Goal: Task Accomplishment & Management: Complete application form

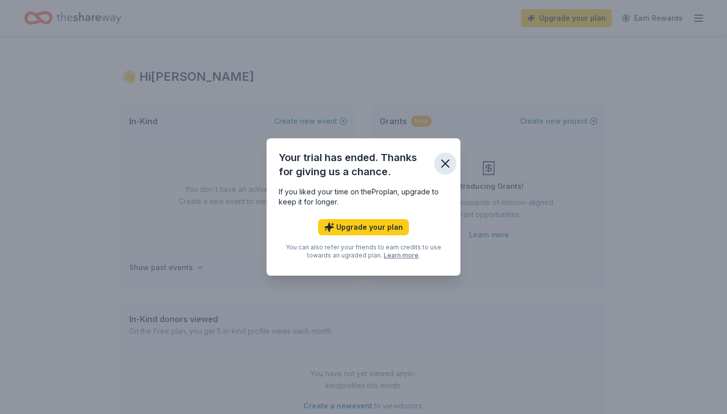
click at [441, 155] on button "button" at bounding box center [445, 164] width 22 height 22
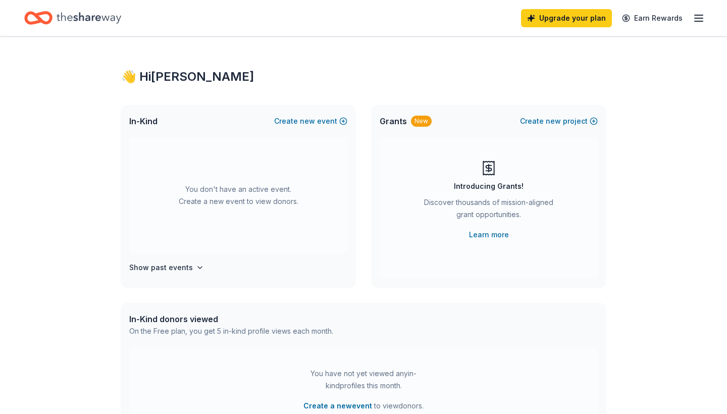
click at [704, 18] on icon "button" at bounding box center [699, 18] width 12 height 12
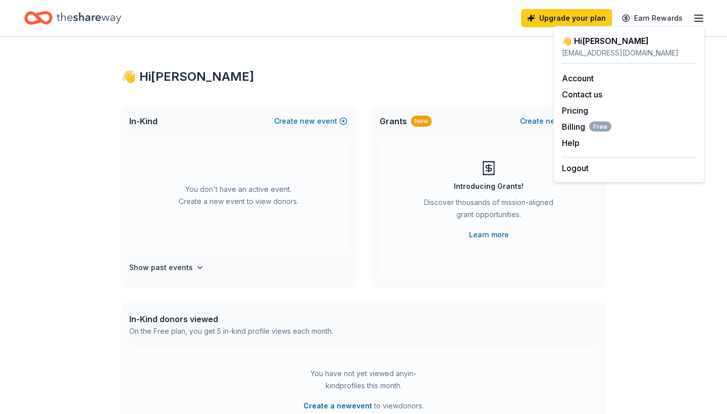
click at [453, 65] on div "👋 Hi Jocelyn In-Kind Create new event You don't have an active event. Create a …" at bounding box center [363, 331] width 517 height 590
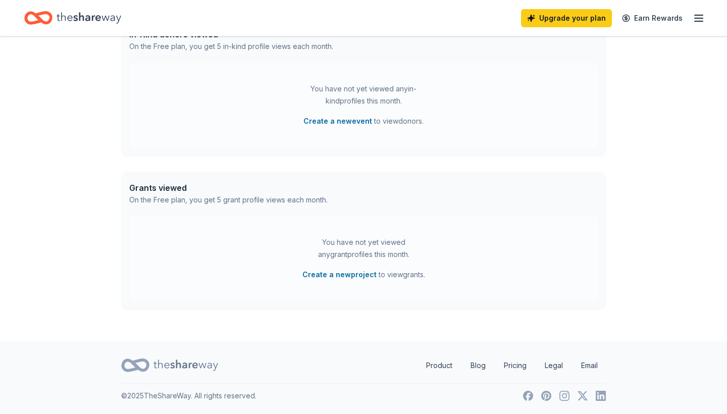
scroll to position [285, 0]
click at [697, 15] on line "button" at bounding box center [699, 15] width 8 height 0
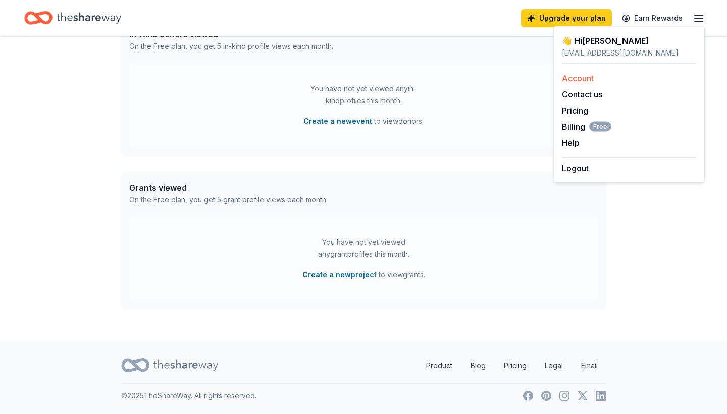
click at [586, 82] on link "Account" at bounding box center [578, 78] width 32 height 10
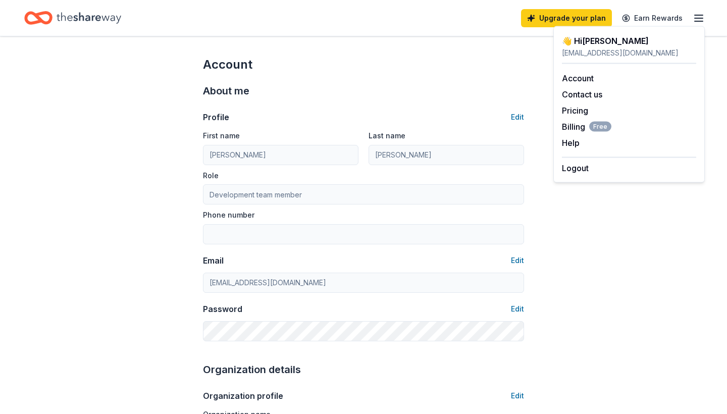
click at [418, 62] on div "Account" at bounding box center [363, 65] width 321 height 16
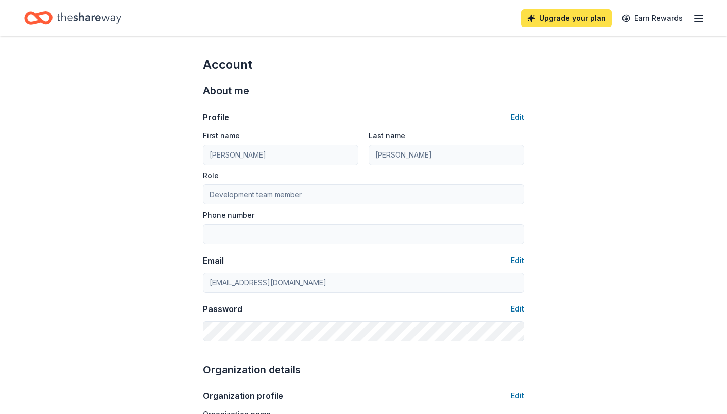
click at [551, 19] on link "Upgrade your plan" at bounding box center [566, 18] width 91 height 18
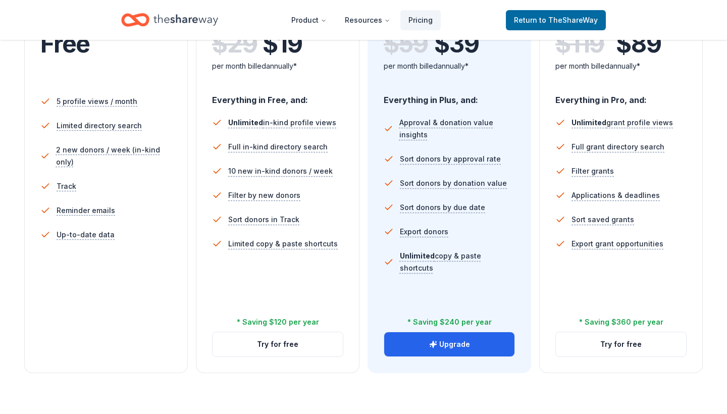
scroll to position [256, 0]
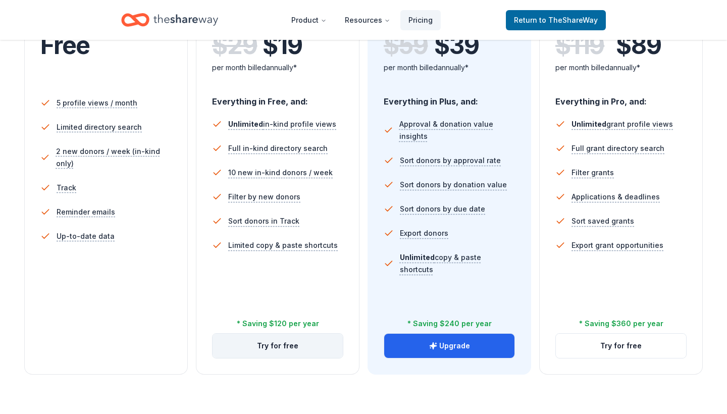
click at [275, 350] on button "Try for free" at bounding box center [278, 346] width 130 height 24
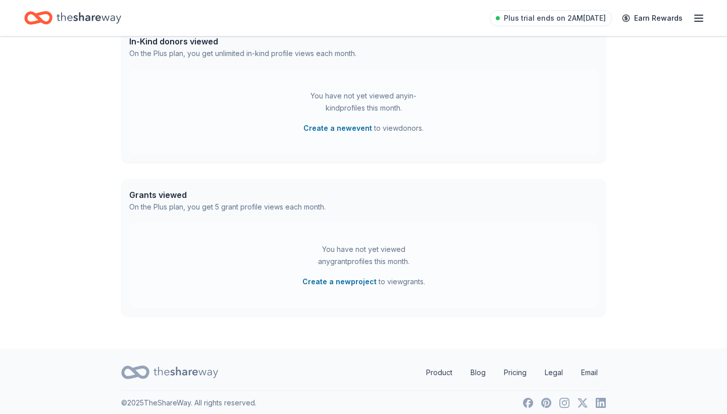
scroll to position [280, 0]
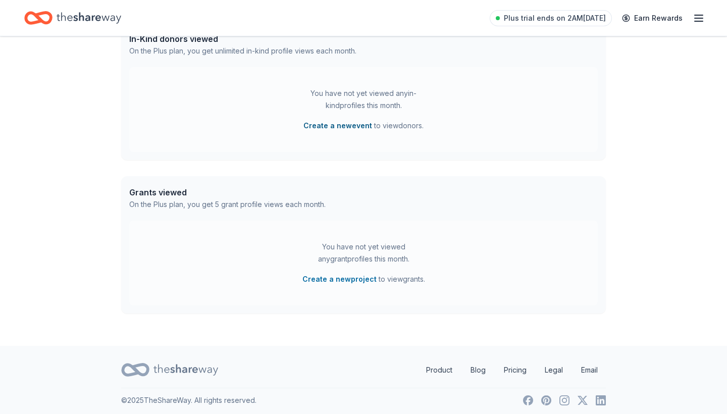
click at [339, 127] on button "Create a new event" at bounding box center [338, 126] width 69 height 12
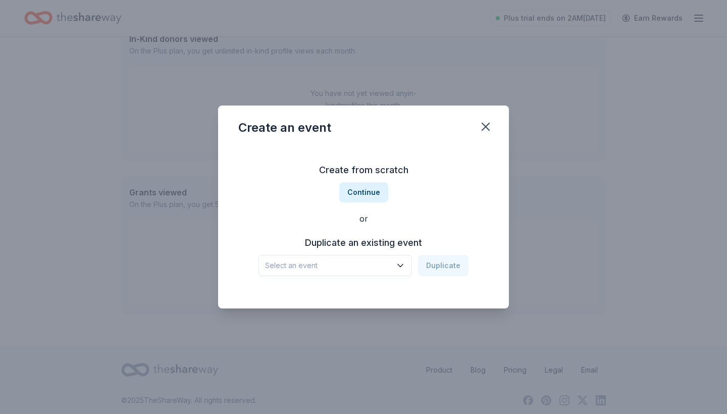
click at [389, 266] on span "Select an event" at bounding box center [328, 266] width 126 height 12
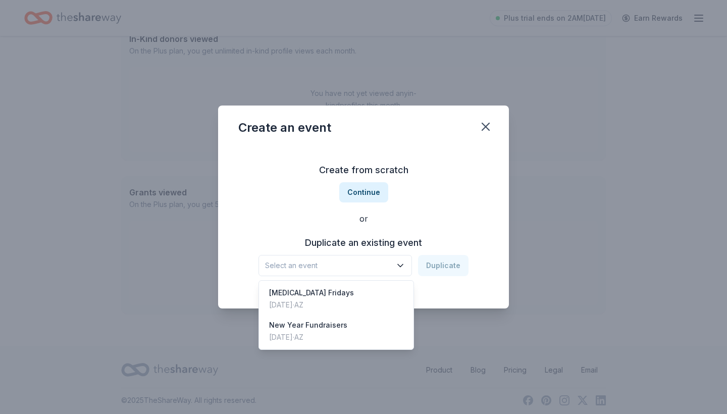
click at [374, 192] on div "Create from scratch Continue or Duplicate an existing event Select an event Dup…" at bounding box center [363, 219] width 251 height 146
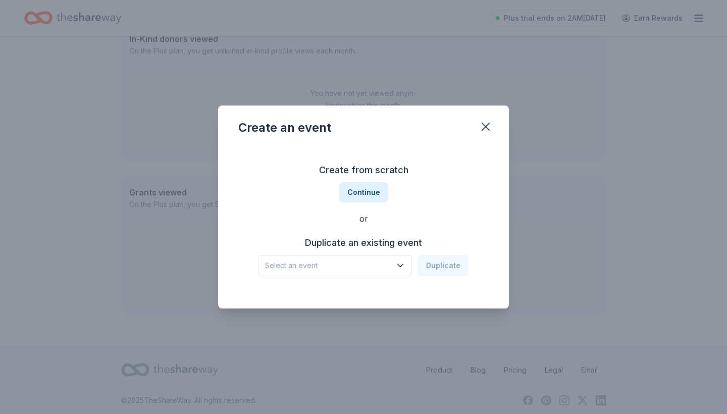
click at [374, 192] on button "Continue" at bounding box center [363, 192] width 49 height 20
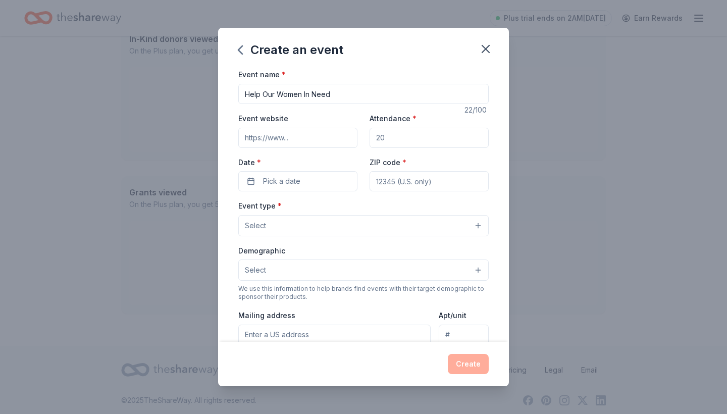
type input "Help Our Women In Need"
click at [319, 131] on input "Event website" at bounding box center [297, 138] width 119 height 20
type input "h"
type input "www.wvhealthequity.com"
click at [409, 139] on input "Attendance *" at bounding box center [429, 138] width 119 height 20
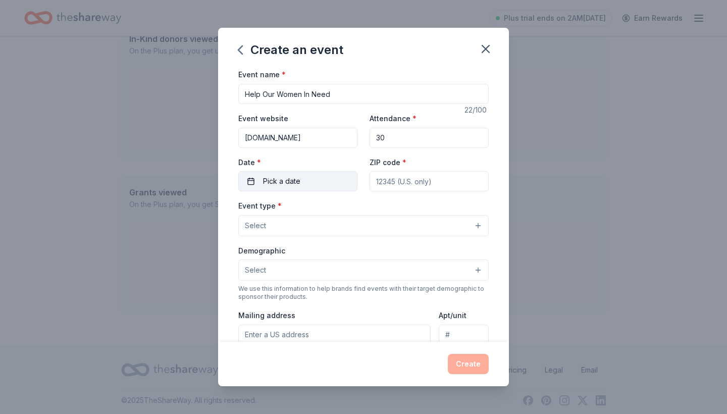
type input "30"
click at [298, 182] on span "Pick a date" at bounding box center [281, 181] width 37 height 12
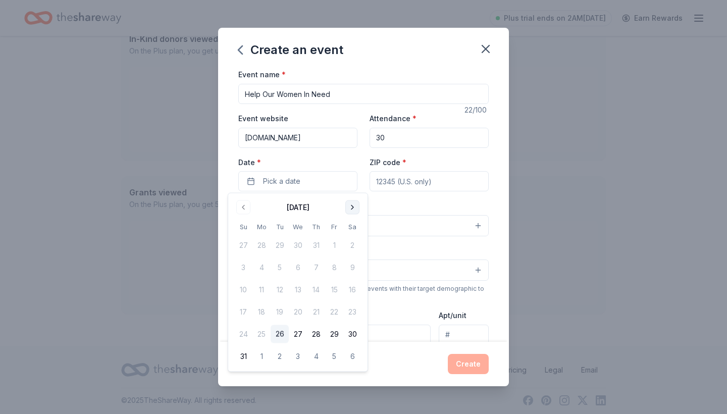
click at [356, 206] on button "Go to next month" at bounding box center [352, 208] width 14 height 14
click at [330, 310] on button "21" at bounding box center [334, 312] width 18 height 18
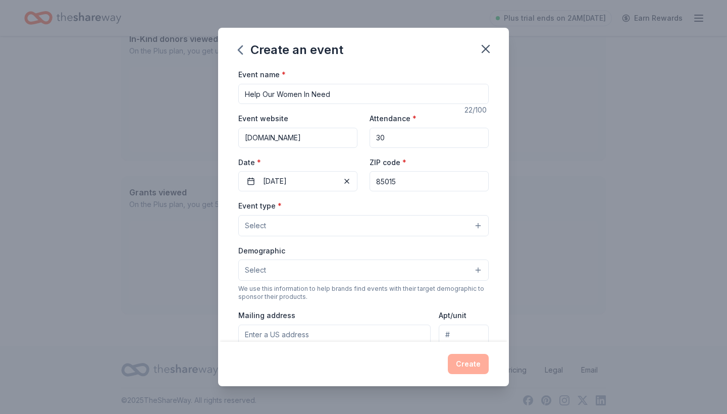
type input "85015"
click at [375, 223] on button "Select" at bounding box center [363, 225] width 251 height 21
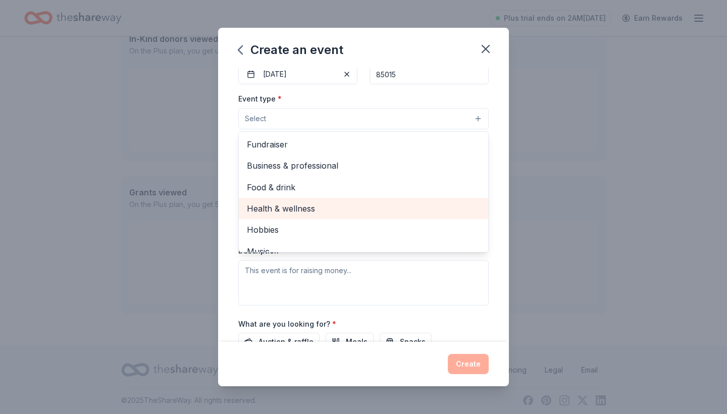
scroll to position [0, 0]
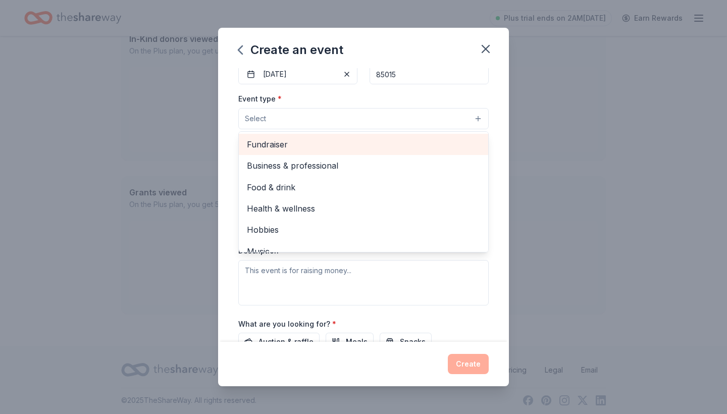
click at [356, 145] on span "Fundraiser" at bounding box center [363, 144] width 233 height 13
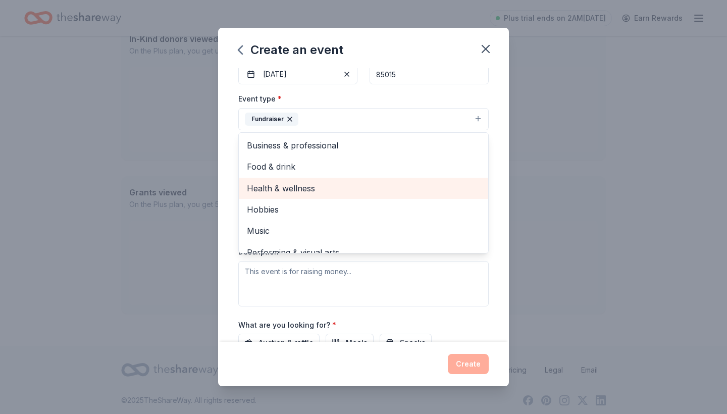
click at [333, 185] on span "Health & wellness" at bounding box center [363, 188] width 233 height 13
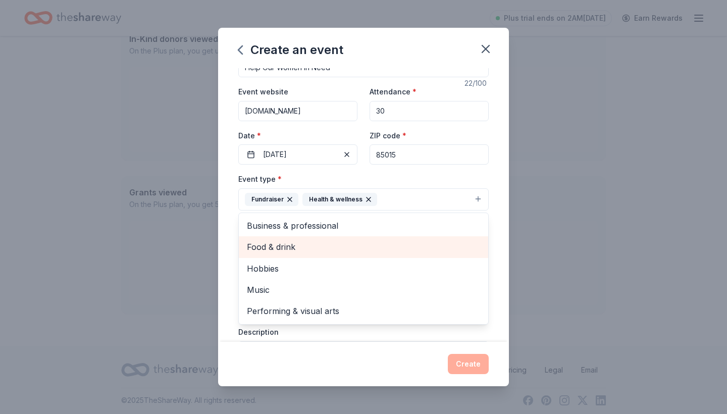
scroll to position [28, 0]
click at [365, 172] on div "Event type * Fundraiser Health & wellness Business & professional Food & drink …" at bounding box center [363, 191] width 251 height 38
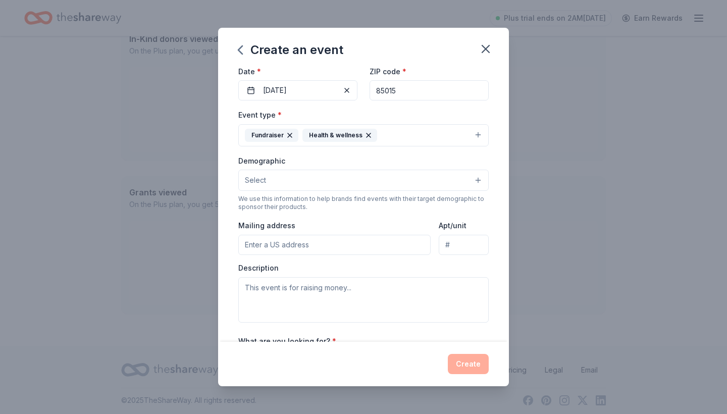
scroll to position [93, 0]
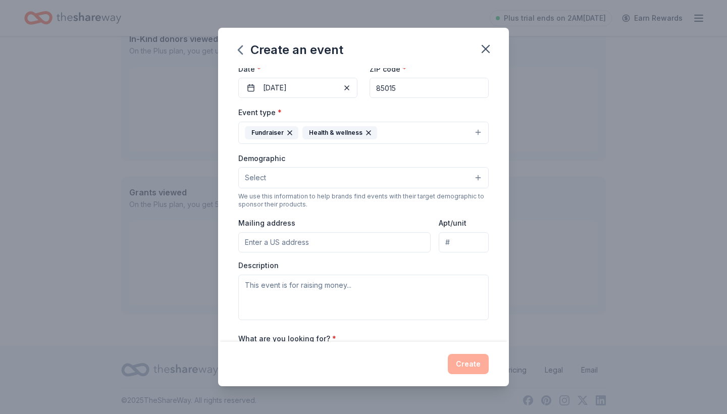
click at [365, 171] on button "Select" at bounding box center [363, 177] width 251 height 21
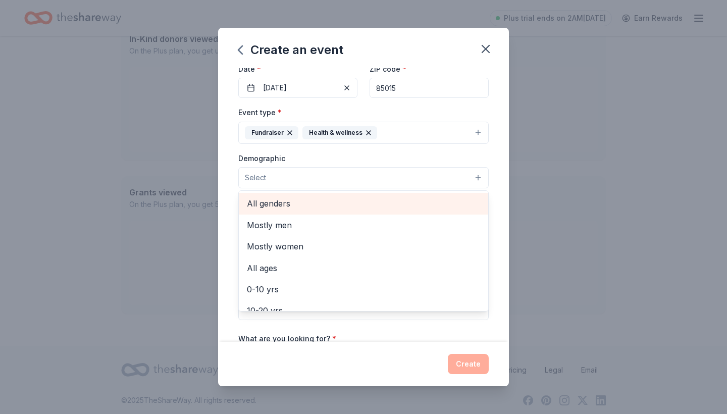
click at [325, 206] on span "All genders" at bounding box center [363, 203] width 233 height 13
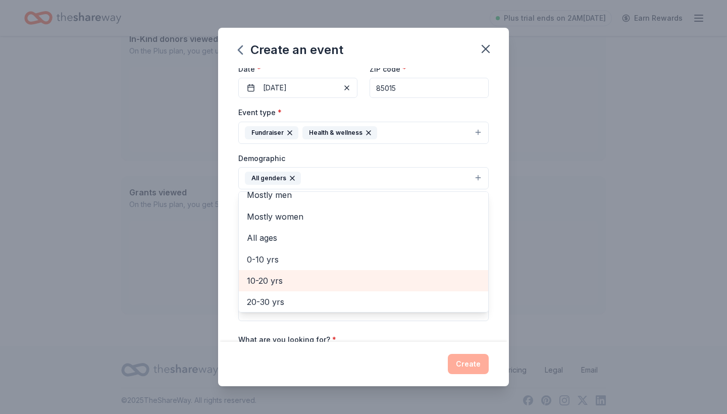
scroll to position [18, 0]
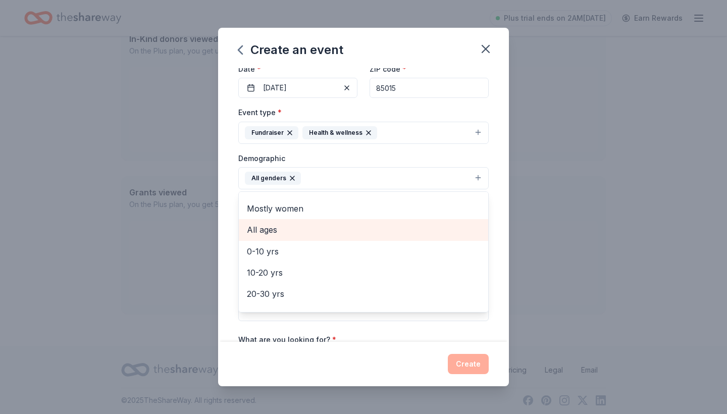
click at [298, 234] on span "All ages" at bounding box center [363, 229] width 233 height 13
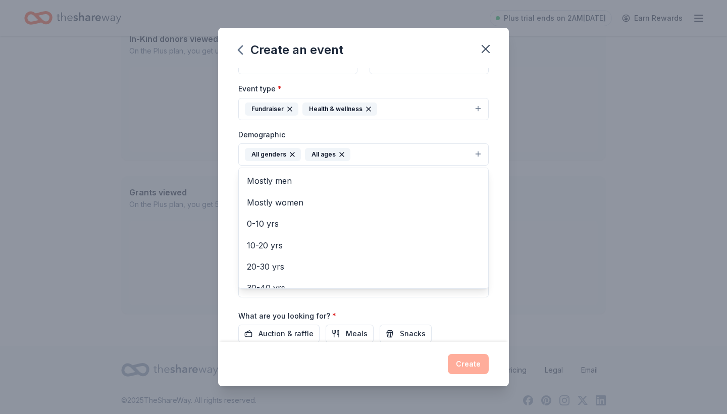
scroll to position [0, 0]
click at [450, 131] on div "Demographic All genders All ages Mostly men Mostly women 0-10 yrs 10-20 yrs 20-…" at bounding box center [363, 147] width 251 height 38
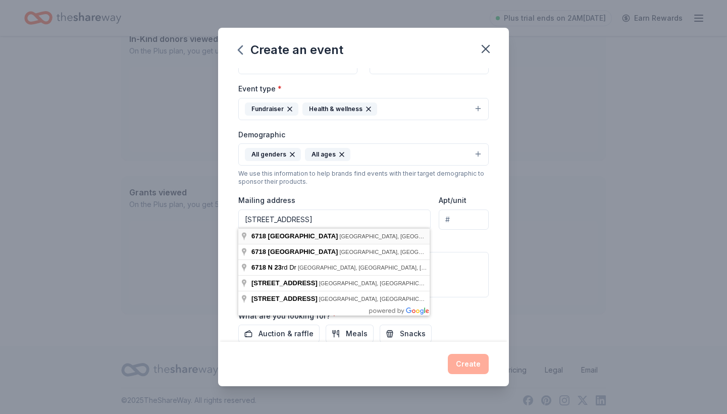
type input "6718 North 23rd Avenue, Phoenix, AZ, 85015"
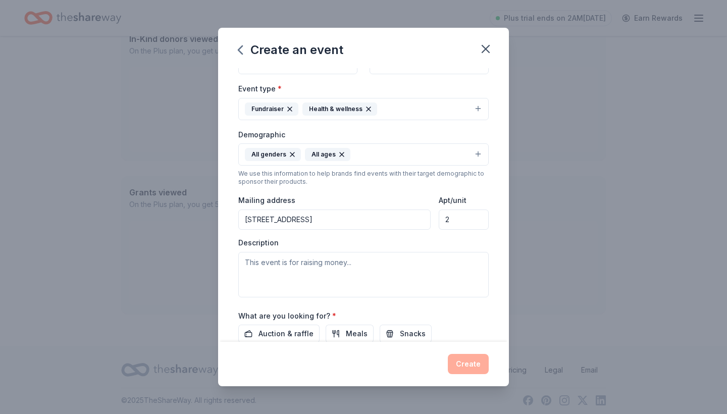
type input "2"
click at [404, 261] on textarea at bounding box center [363, 274] width 251 height 45
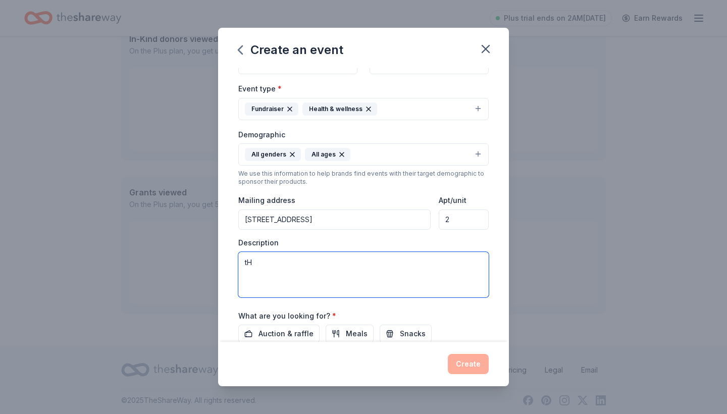
type textarea "t"
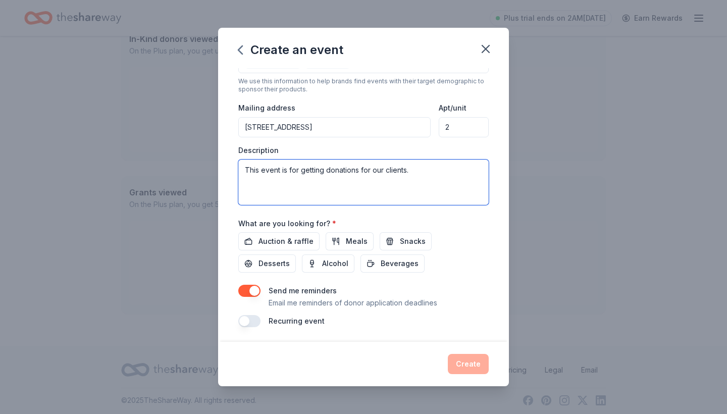
scroll to position [209, 0]
type textarea "This event is for getting donations for our clients."
click at [256, 287] on button "button" at bounding box center [249, 291] width 22 height 12
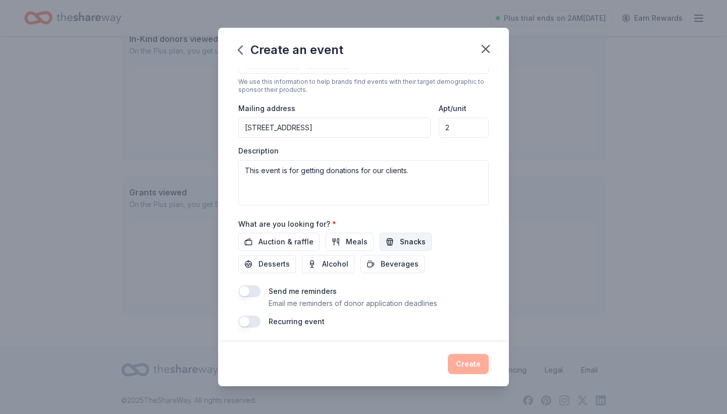
click at [385, 239] on button "Snacks" at bounding box center [406, 242] width 52 height 18
click at [349, 241] on span "Meals" at bounding box center [357, 242] width 22 height 12
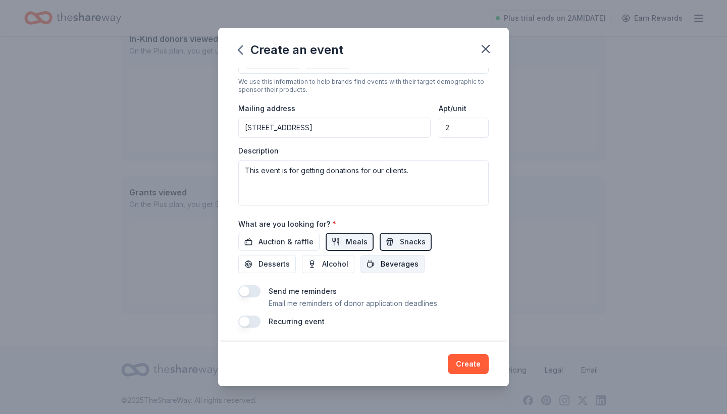
click at [381, 262] on span "Beverages" at bounding box center [400, 264] width 38 height 12
click at [290, 258] on span "Desserts" at bounding box center [274, 264] width 31 height 12
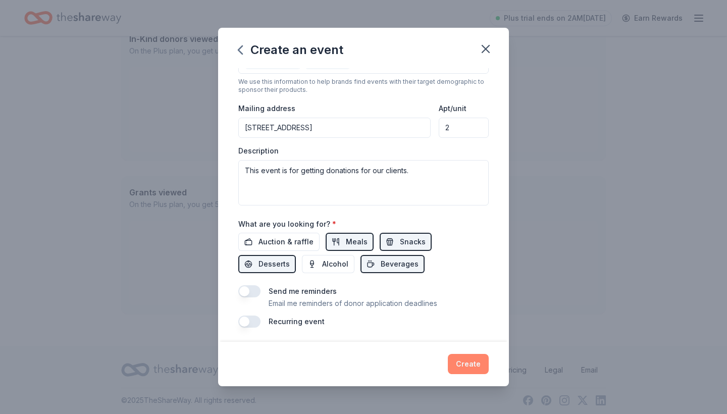
click at [469, 360] on button "Create" at bounding box center [468, 364] width 41 height 20
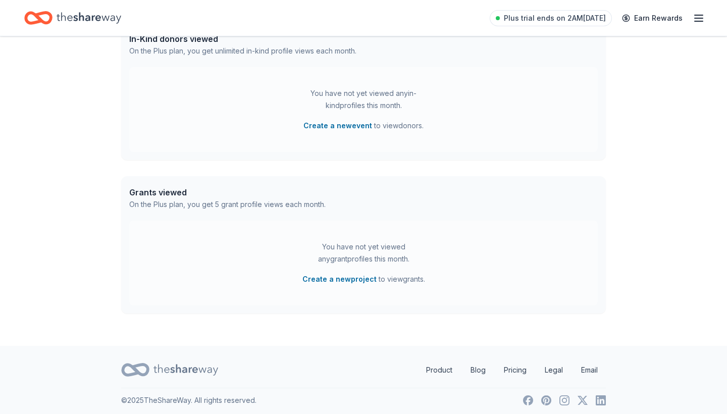
scroll to position [265, 0]
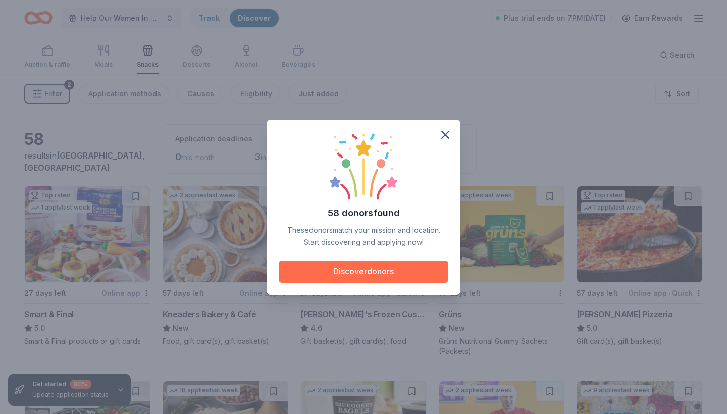
click at [369, 278] on button "Discover donors" at bounding box center [364, 272] width 170 height 22
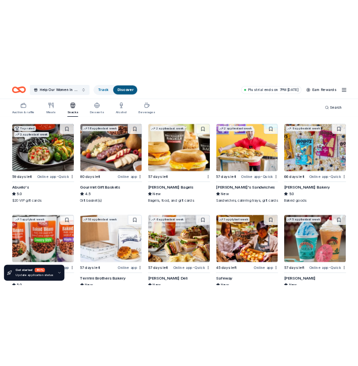
scroll to position [297, 0]
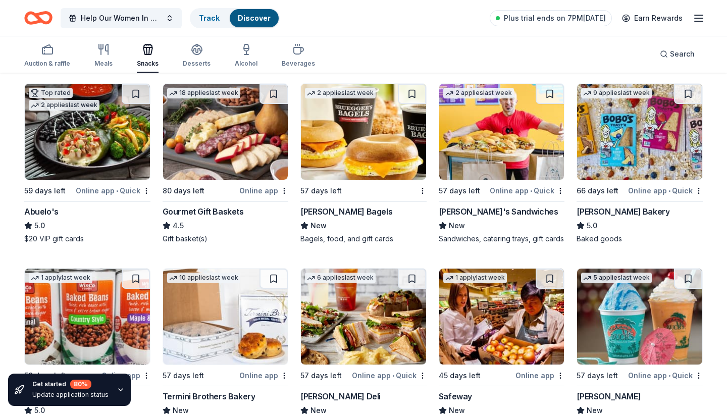
click at [468, 217] on div "Ike's Sandwiches" at bounding box center [499, 212] width 120 height 12
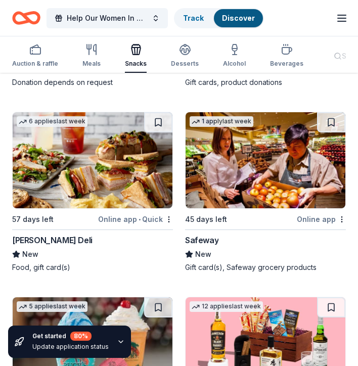
scroll to position [1202, 0]
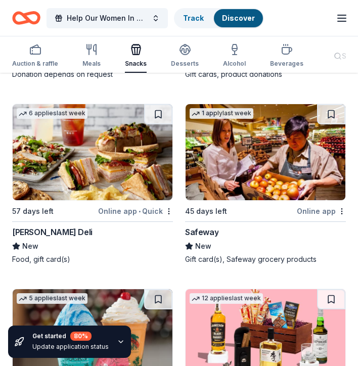
click at [207, 226] on div "Safeway" at bounding box center [201, 232] width 33 height 12
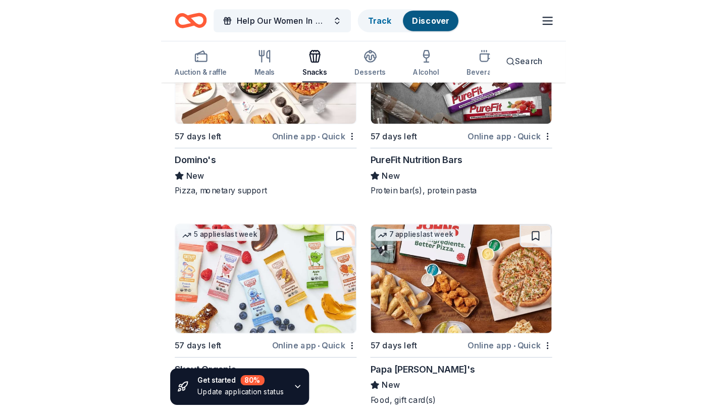
scroll to position [2057, 0]
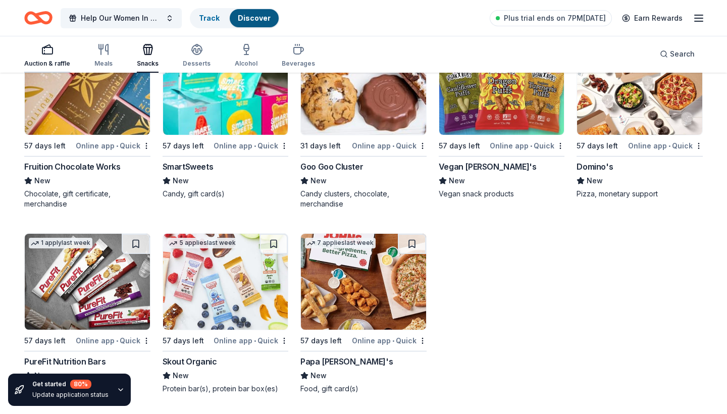
click at [57, 56] on div "Auction & raffle" at bounding box center [47, 55] width 46 height 24
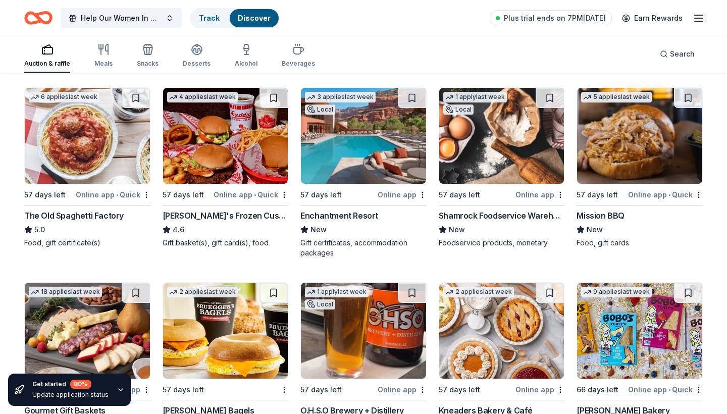
scroll to position [393, 0]
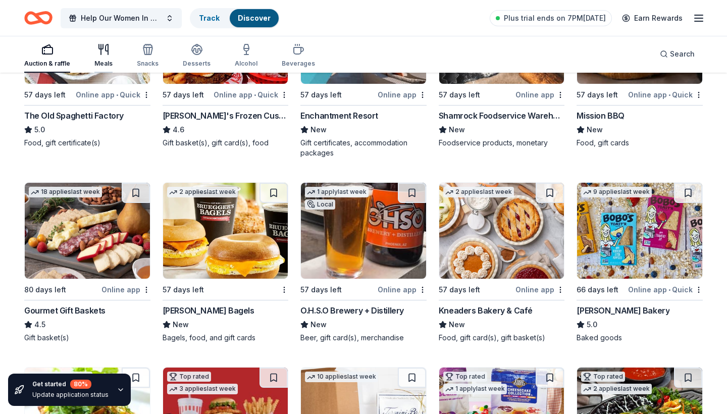
click at [108, 56] on div "Meals" at bounding box center [103, 55] width 18 height 24
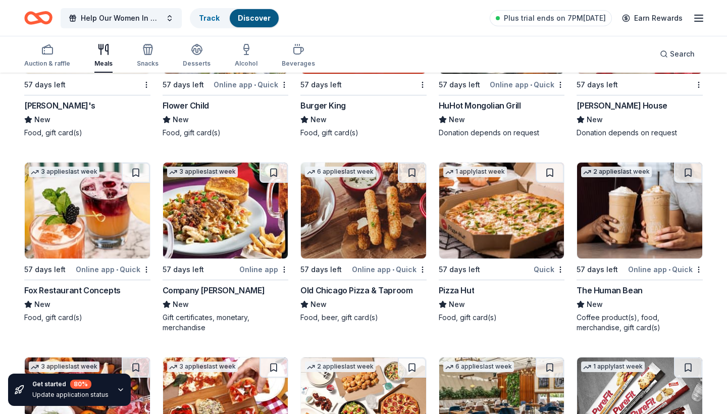
scroll to position [1737, 0]
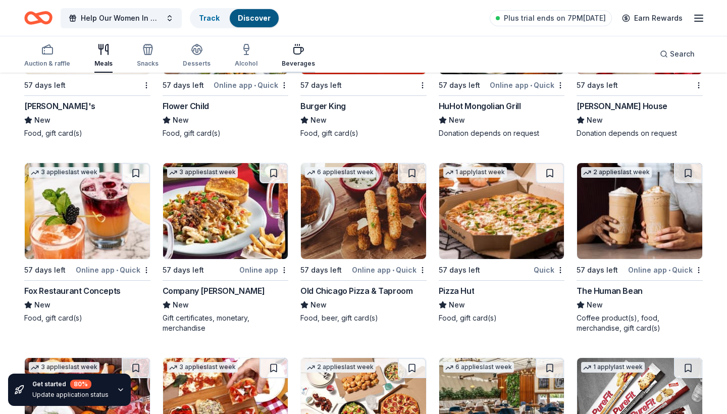
click at [295, 52] on icon "button" at bounding box center [298, 49] width 12 height 12
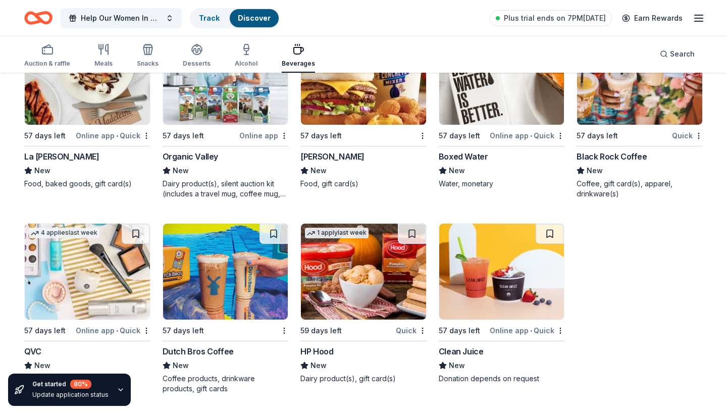
scroll to position [732, 0]
click at [227, 292] on img at bounding box center [225, 272] width 125 height 96
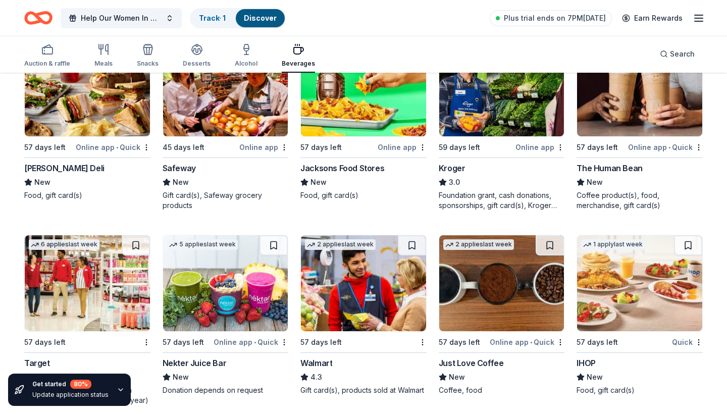
scroll to position [313, 0]
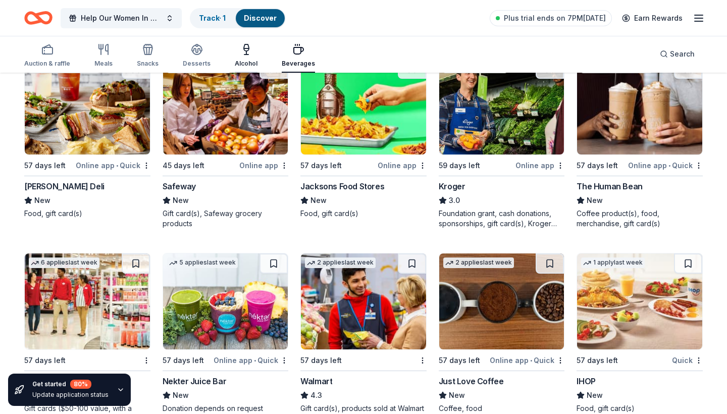
click at [245, 54] on icon "button" at bounding box center [246, 49] width 12 height 12
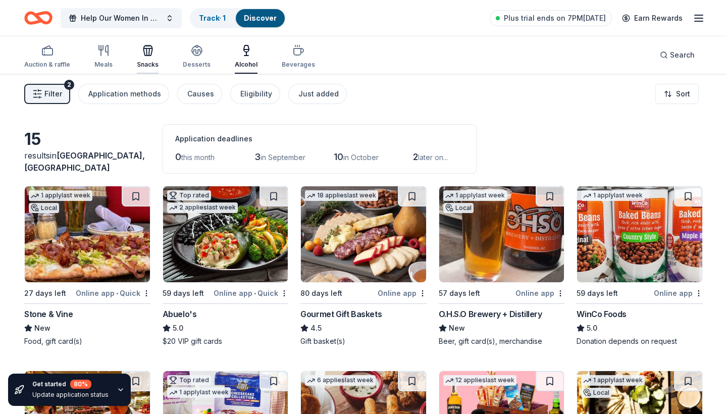
click at [150, 58] on div "Snacks" at bounding box center [148, 56] width 22 height 24
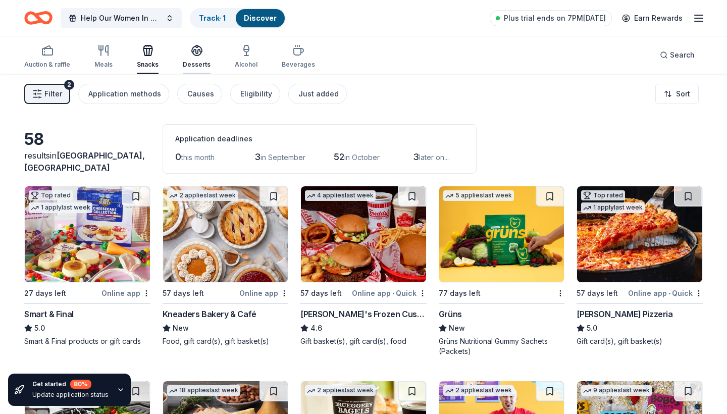
click at [201, 56] on div "button" at bounding box center [197, 50] width 28 height 12
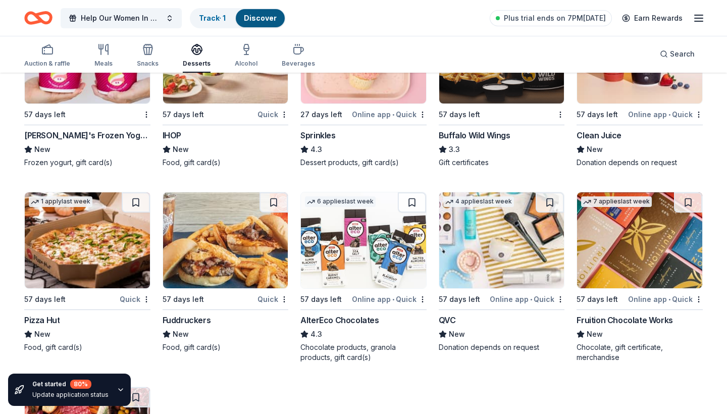
scroll to position [1134, 0]
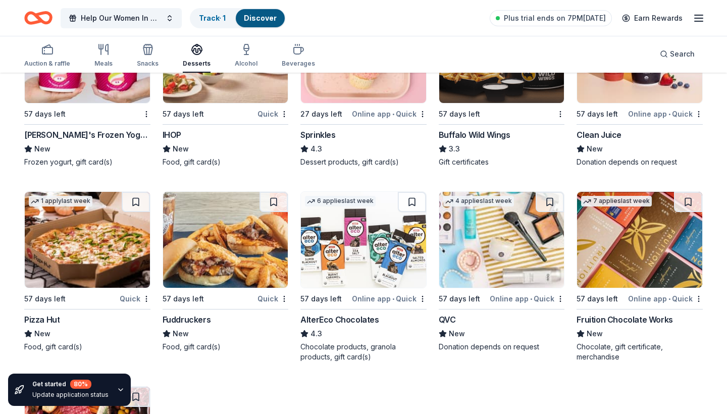
click at [505, 263] on img at bounding box center [501, 240] width 125 height 96
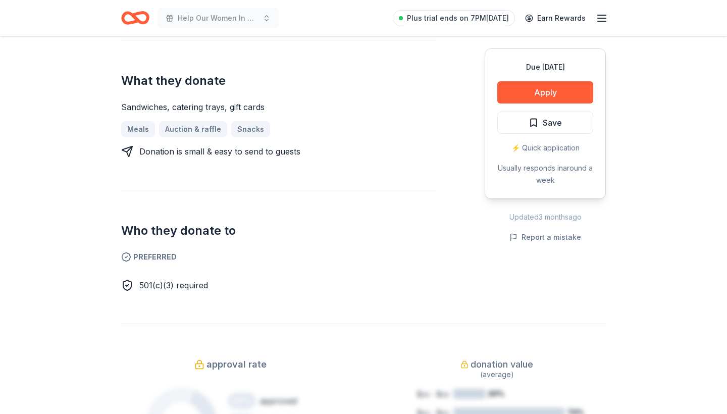
scroll to position [306, 0]
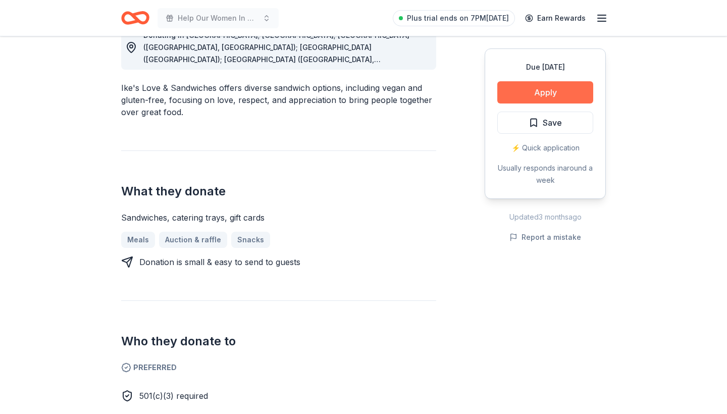
click at [561, 92] on button "Apply" at bounding box center [546, 92] width 96 height 22
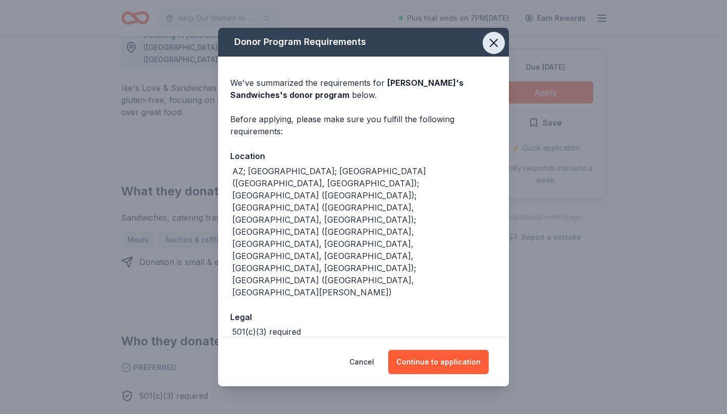
click at [493, 50] on icon "button" at bounding box center [494, 43] width 14 height 14
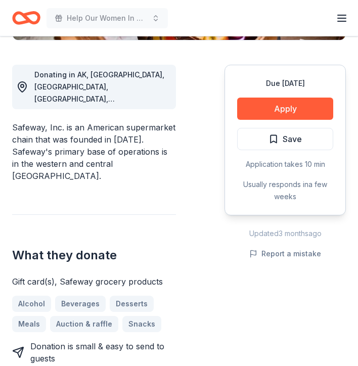
scroll to position [351, 0]
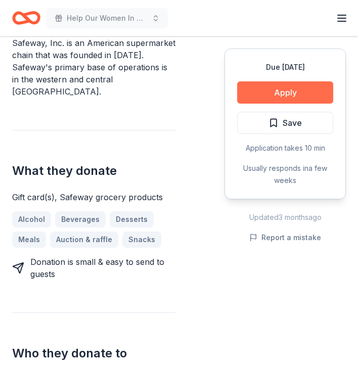
click at [280, 93] on button "Apply" at bounding box center [285, 92] width 96 height 22
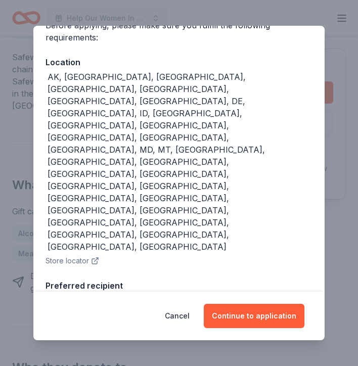
scroll to position [130, 0]
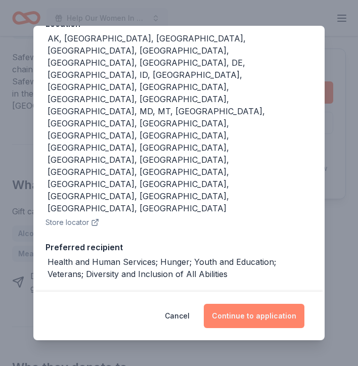
click at [253, 316] on button "Continue to application" at bounding box center [254, 316] width 101 height 24
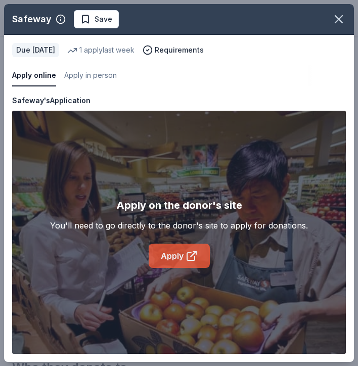
click at [181, 259] on link "Apply" at bounding box center [178, 255] width 61 height 24
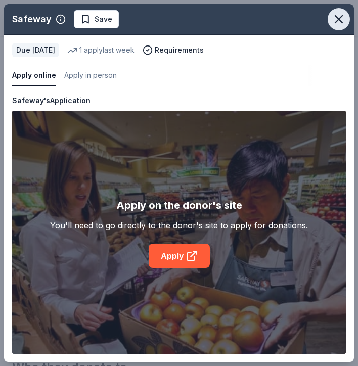
click at [341, 18] on icon "button" at bounding box center [338, 19] width 14 height 14
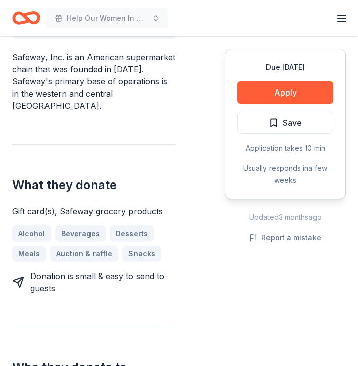
click at [162, 152] on div "What they donate Gift card(s), Safeway grocery products Alcohol Beverages Desse…" at bounding box center [94, 219] width 164 height 150
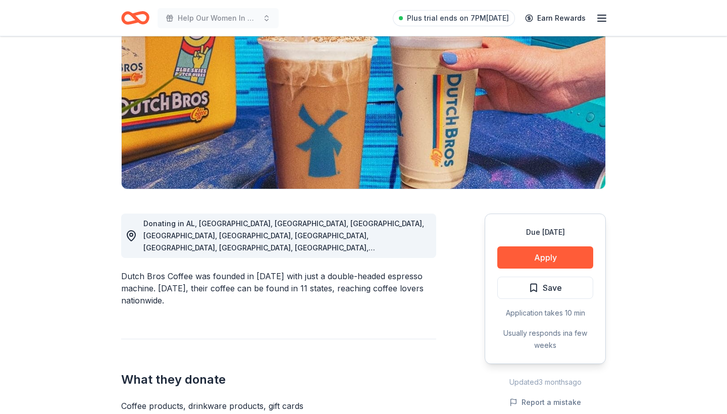
scroll to position [121, 0]
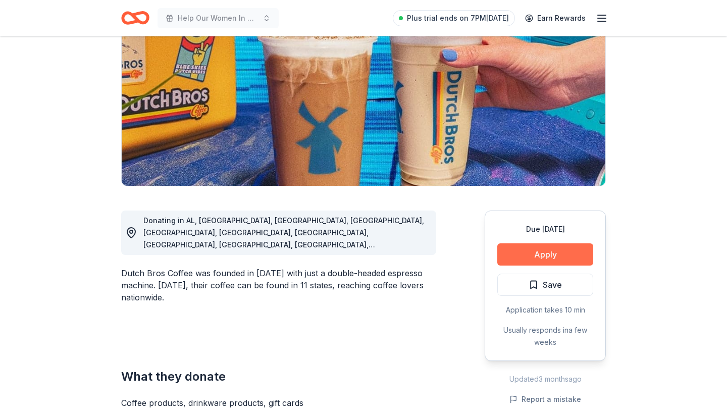
click at [545, 250] on button "Apply" at bounding box center [546, 254] width 96 height 22
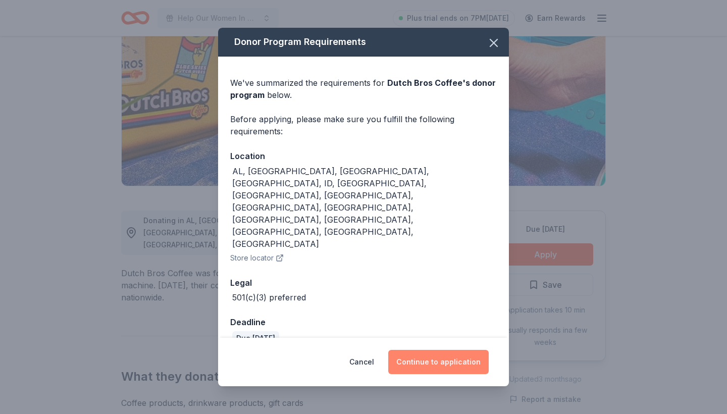
click at [437, 350] on button "Continue to application" at bounding box center [438, 362] width 101 height 24
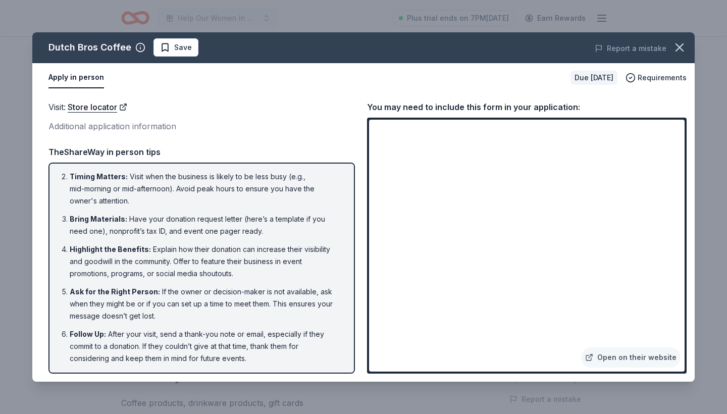
scroll to position [31, 0]
click at [651, 77] on span "Requirements" at bounding box center [662, 78] width 49 height 12
click at [443, 90] on div "Apply in person Due in 57 days Requirements" at bounding box center [363, 77] width 663 height 29
click at [174, 51] on span "Save" at bounding box center [183, 47] width 18 height 12
click at [677, 48] on icon "button" at bounding box center [680, 47] width 14 height 14
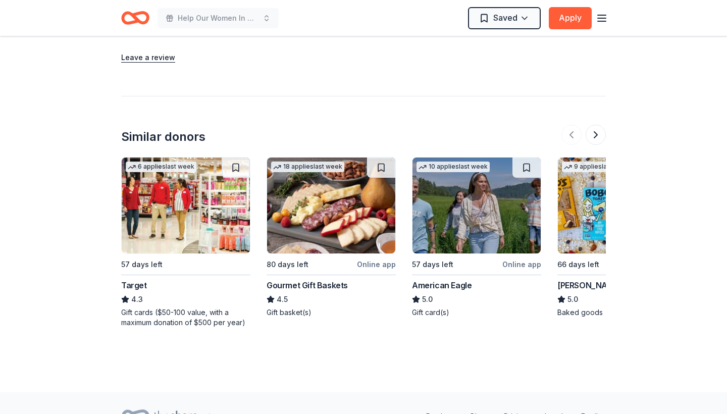
scroll to position [1022, 0]
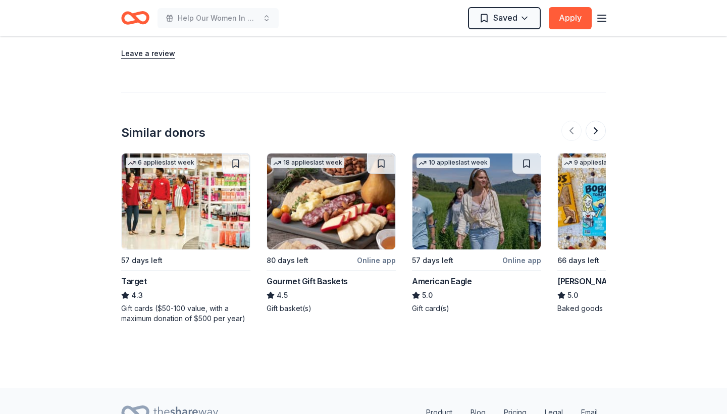
click at [519, 205] on img at bounding box center [477, 202] width 128 height 96
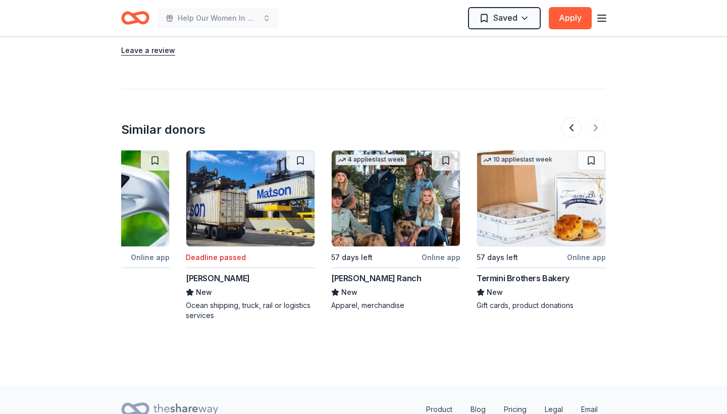
scroll to position [1023, 0]
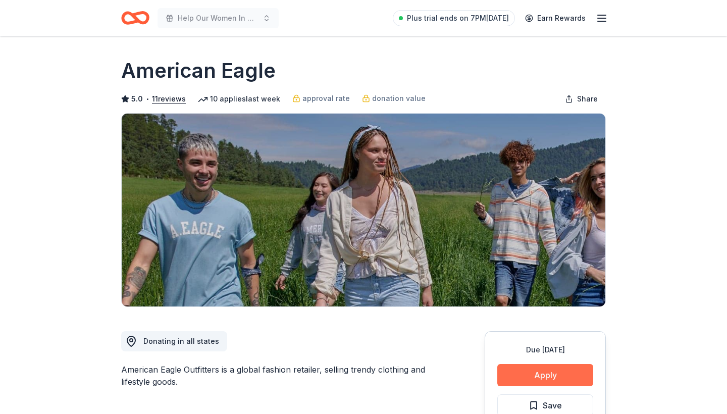
click at [542, 369] on button "Apply" at bounding box center [546, 375] width 96 height 22
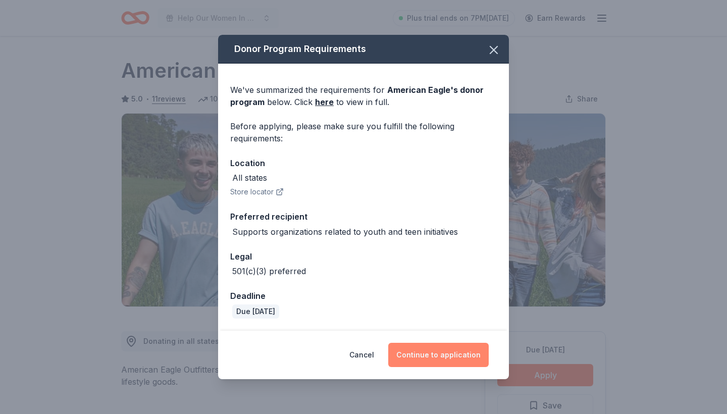
click at [415, 349] on button "Continue to application" at bounding box center [438, 355] width 101 height 24
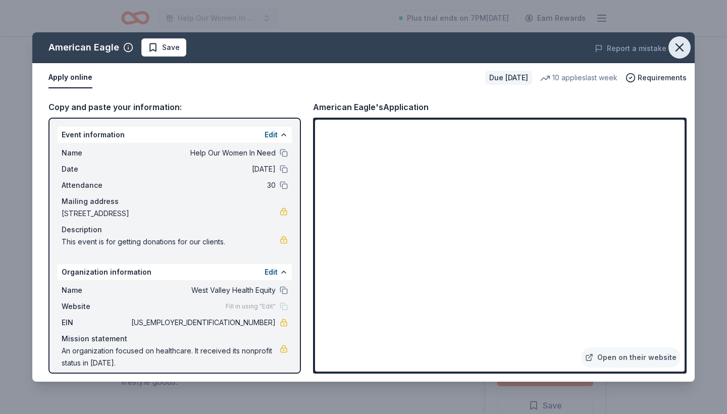
click at [683, 51] on icon "button" at bounding box center [679, 47] width 7 height 7
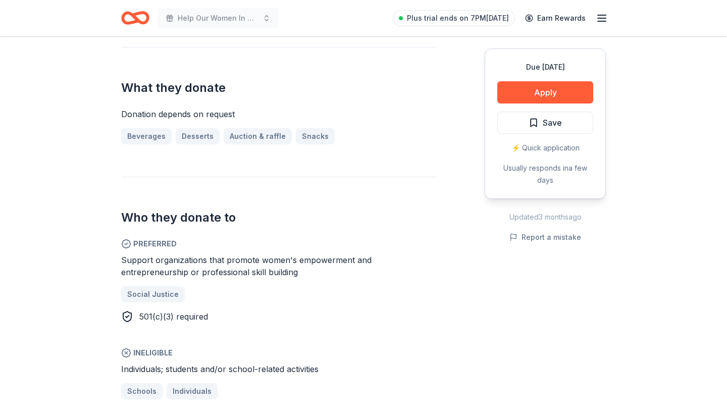
scroll to position [444, 0]
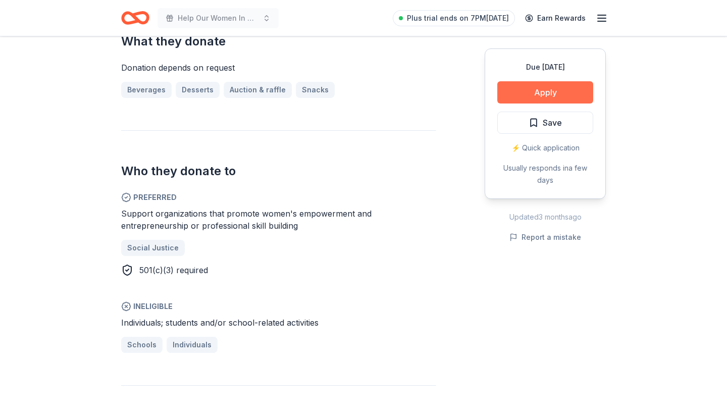
click at [539, 98] on button "Apply" at bounding box center [546, 92] width 96 height 22
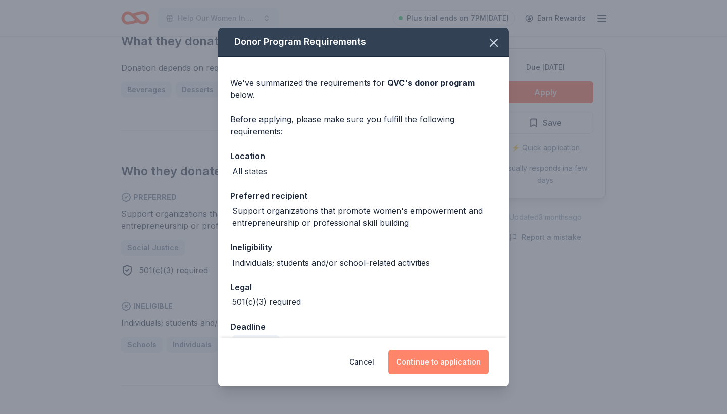
click at [427, 361] on button "Continue to application" at bounding box center [438, 362] width 101 height 24
